Goal: Find specific page/section: Find specific page/section

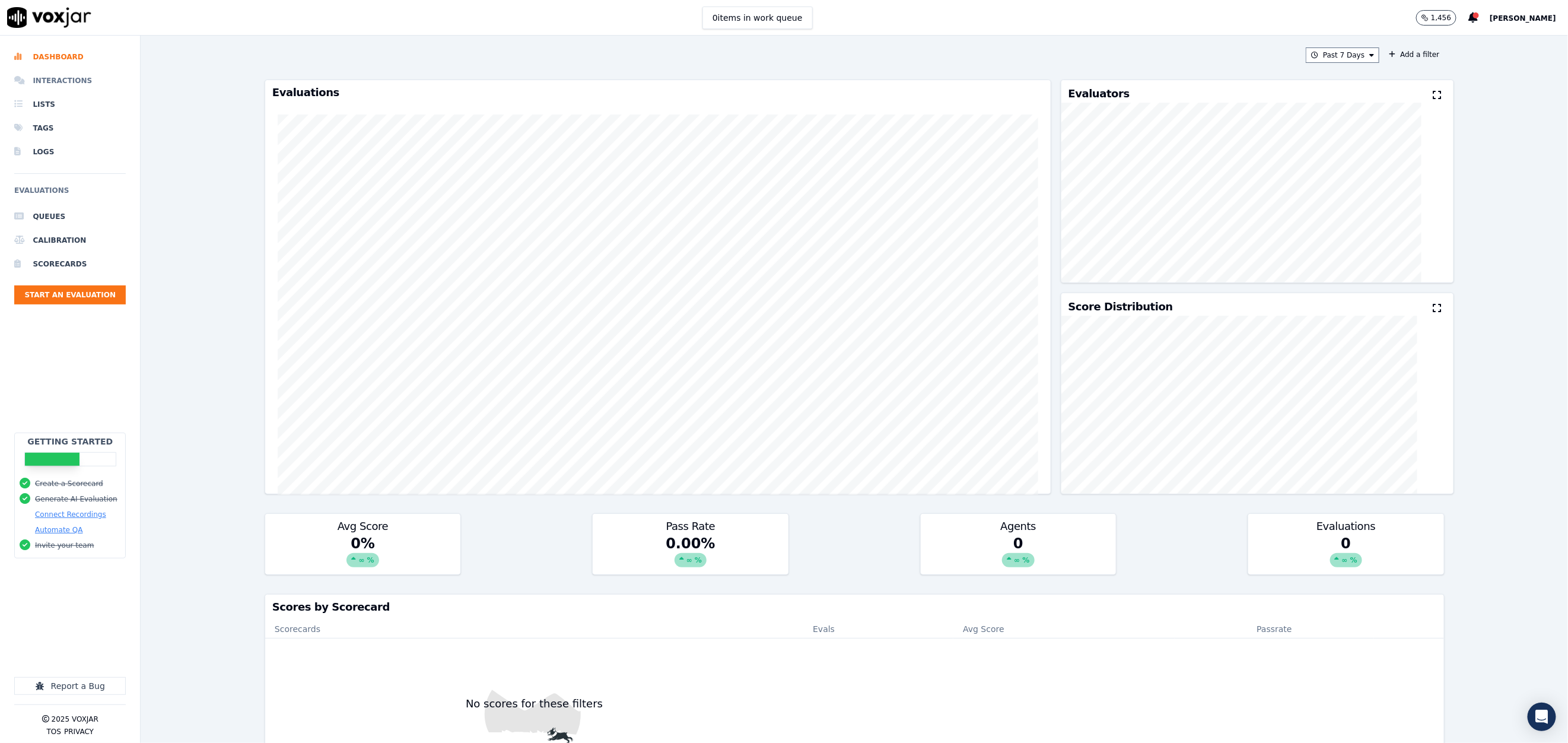
click at [72, 83] on li "Interactions" at bounding box center [69, 80] width 112 height 23
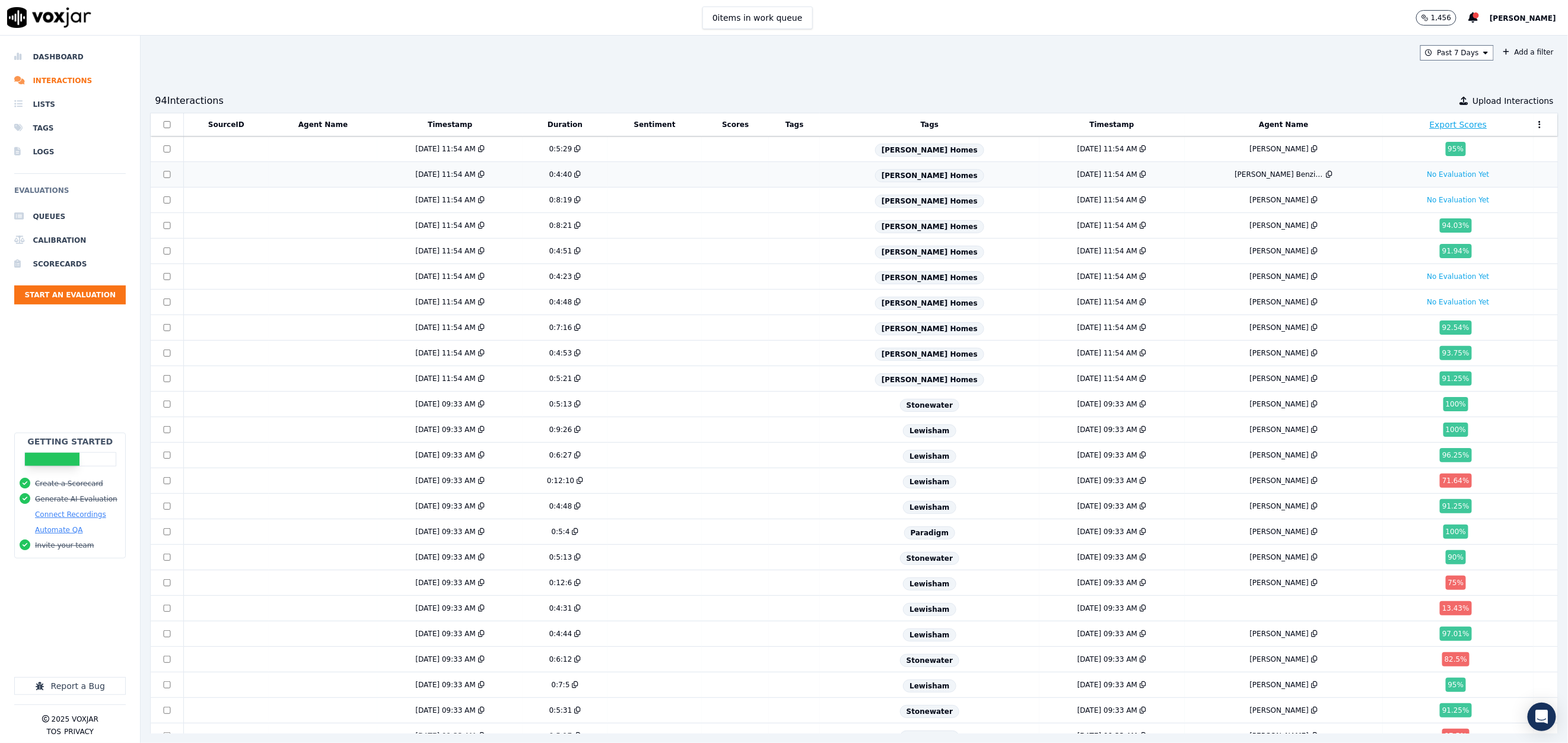
click at [1235, 176] on div "[PERSON_NAME] Benzidane" at bounding box center [1279, 174] width 89 height 10
